Goal: Navigation & Orientation: Find specific page/section

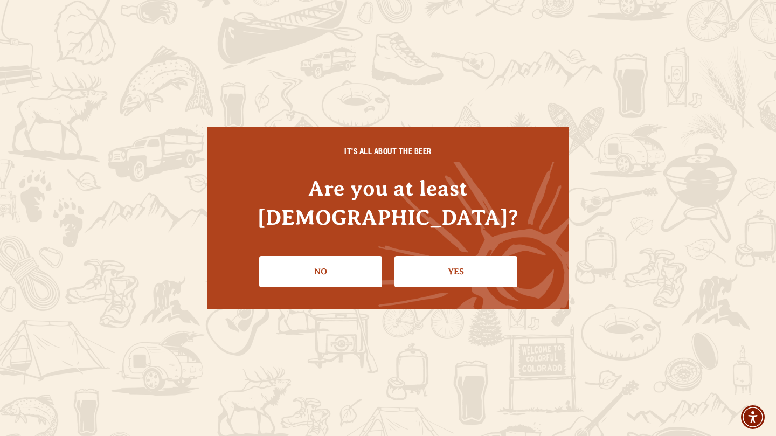
click at [448, 259] on link "Yes" at bounding box center [456, 271] width 123 height 31
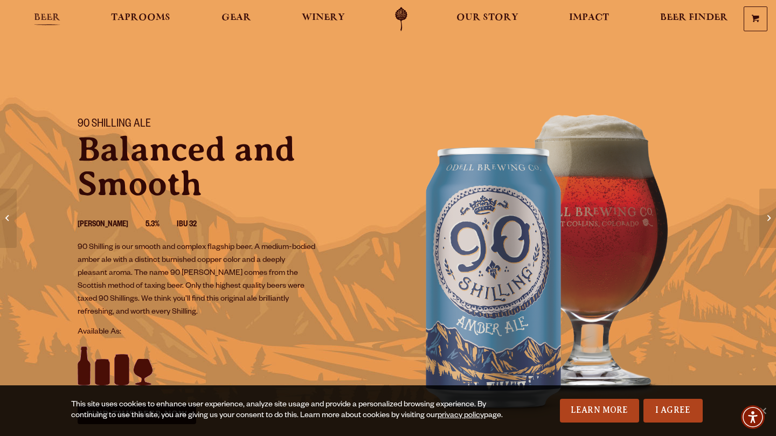
click at [61, 16] on link "Beer" at bounding box center [47, 19] width 40 height 24
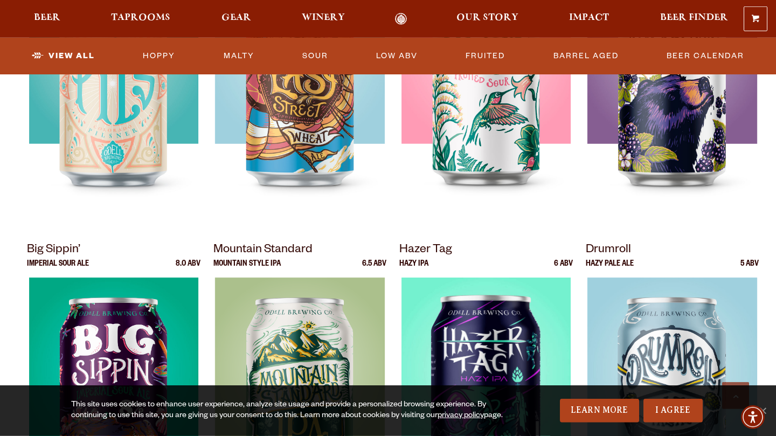
scroll to position [932, 0]
